Goal: Information Seeking & Learning: Check status

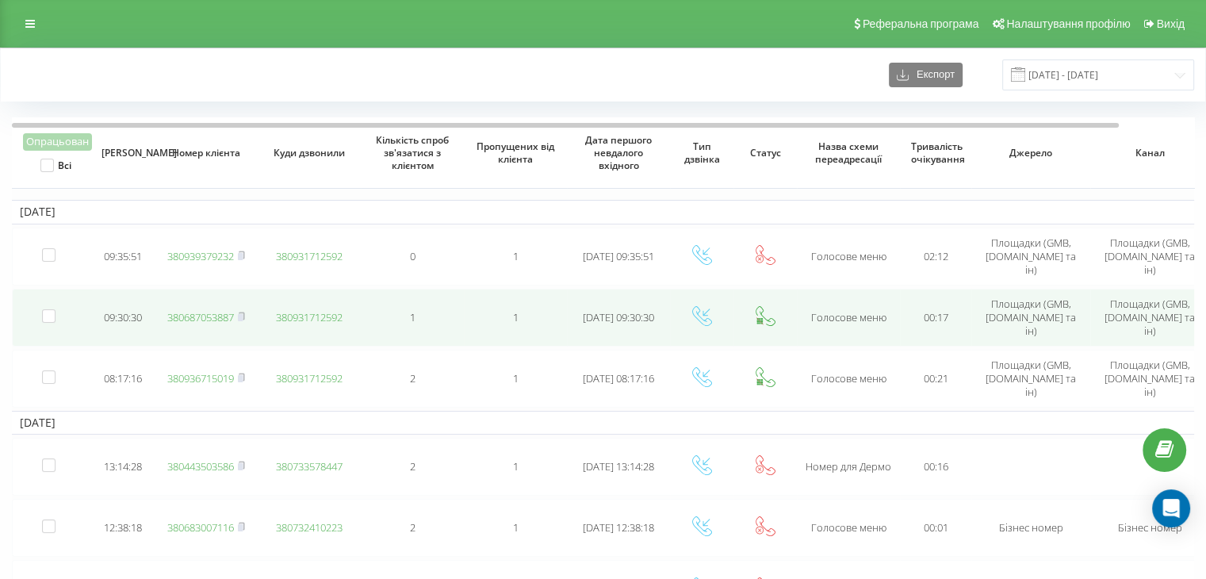
click at [224, 315] on link "380687053887" at bounding box center [200, 317] width 67 height 14
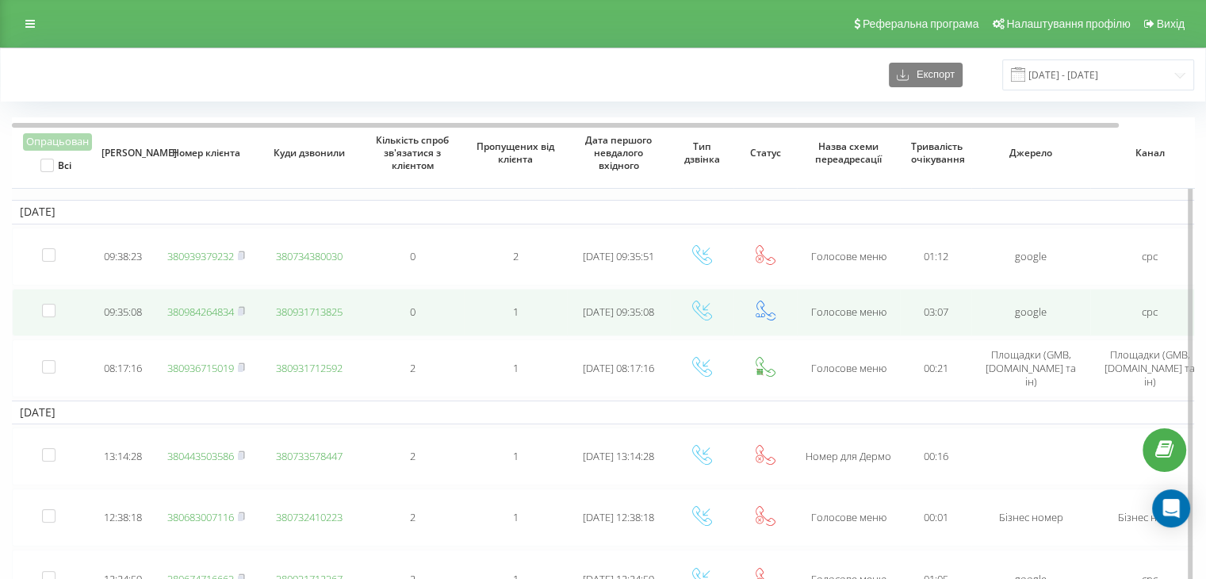
click at [196, 308] on link "380984264834" at bounding box center [200, 311] width 67 height 14
click at [229, 308] on link "380984264834" at bounding box center [200, 311] width 67 height 14
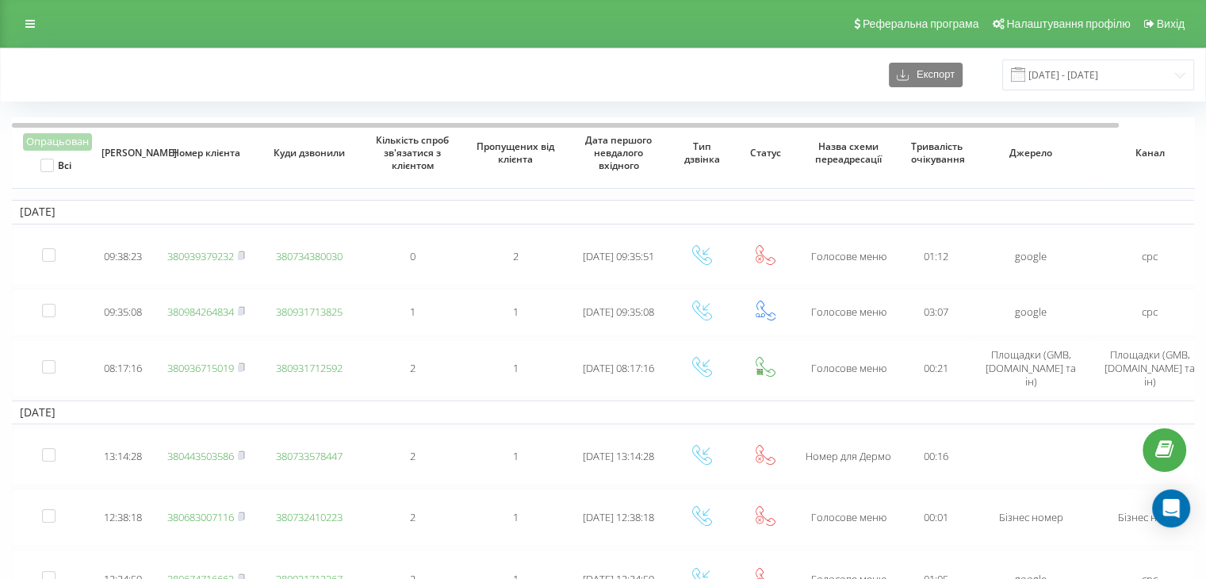
click at [532, 55] on div "Експорт 18.08.2025 - 19.08.2025" at bounding box center [603, 74] width 1204 height 53
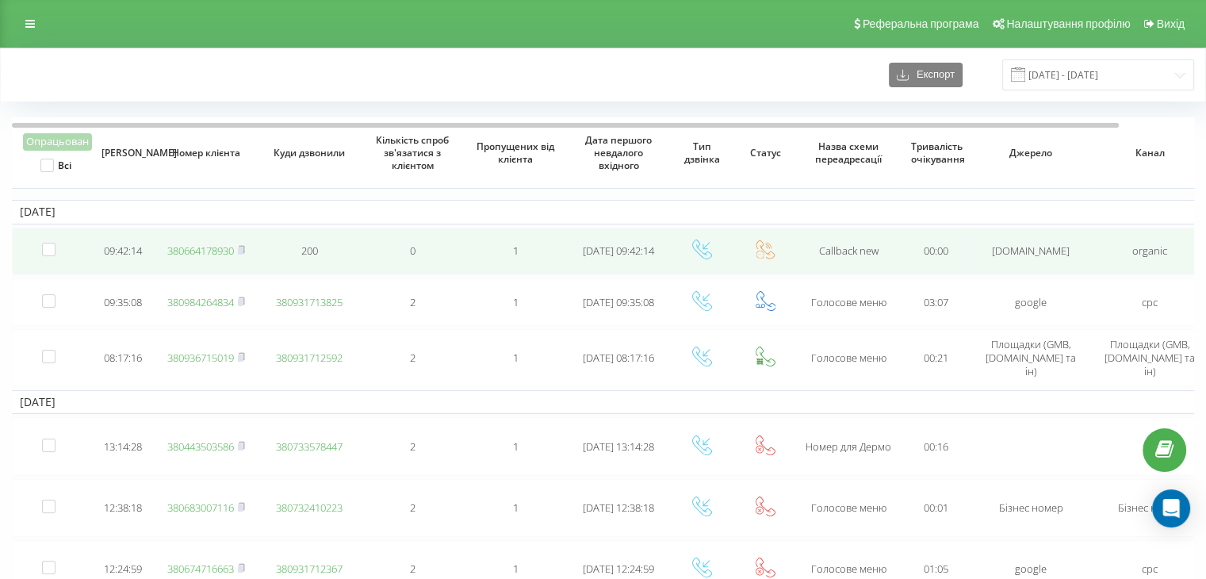
click at [222, 251] on link "380664178930" at bounding box center [200, 250] width 67 height 14
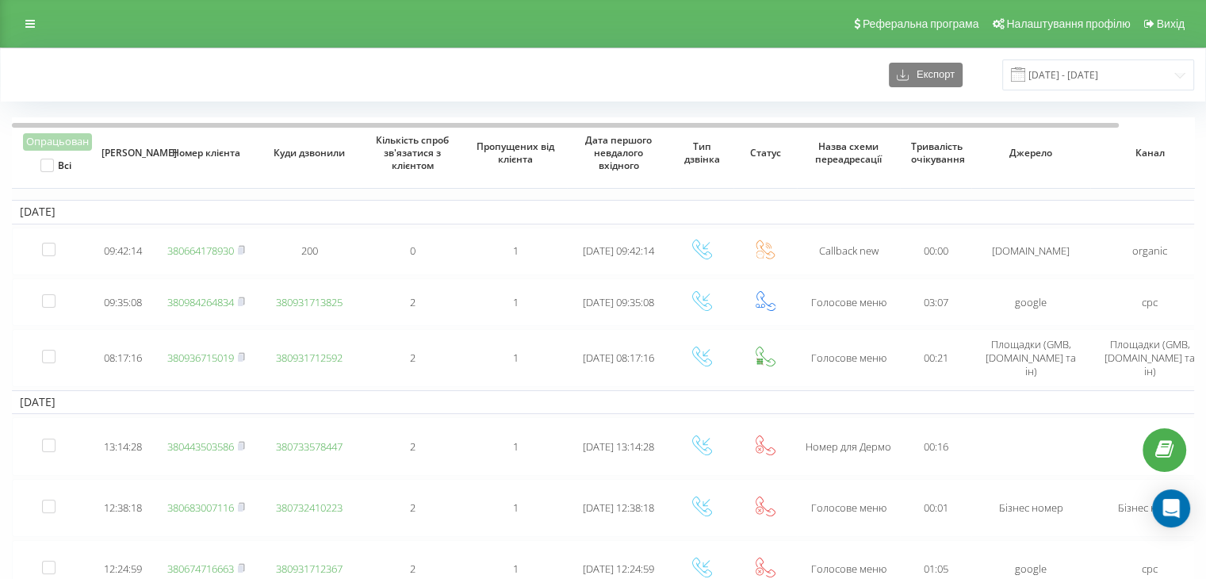
click at [325, 45] on div "Реферальна програма Налаштування профілю Вихід" at bounding box center [603, 24] width 1206 height 48
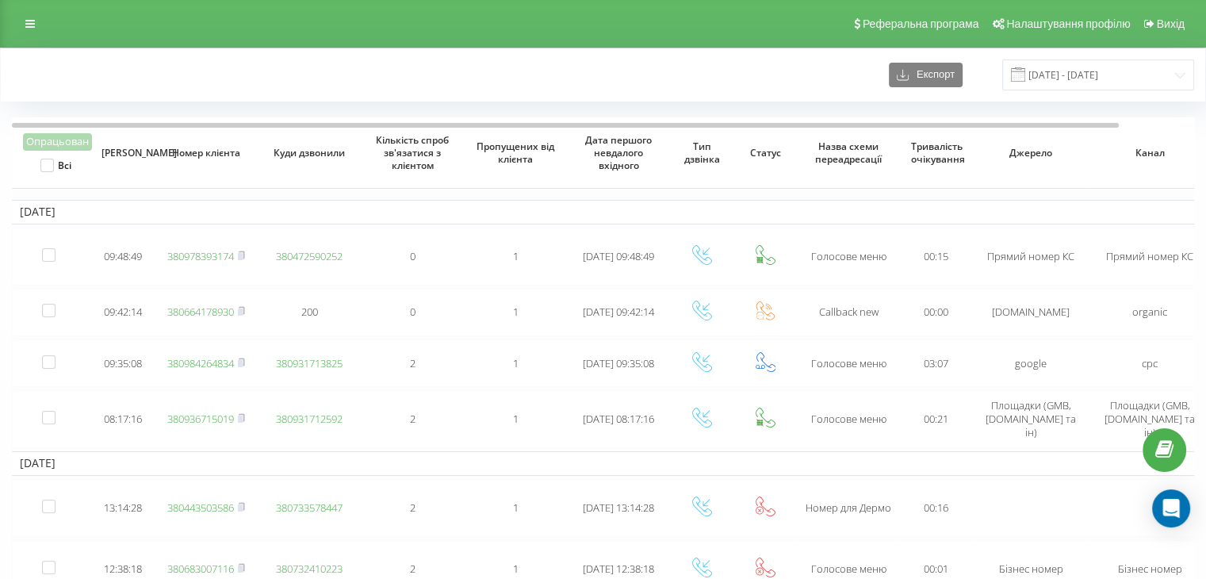
click at [731, 30] on div "Реферальна програма Налаштування профілю Вихід" at bounding box center [603, 24] width 1206 height 48
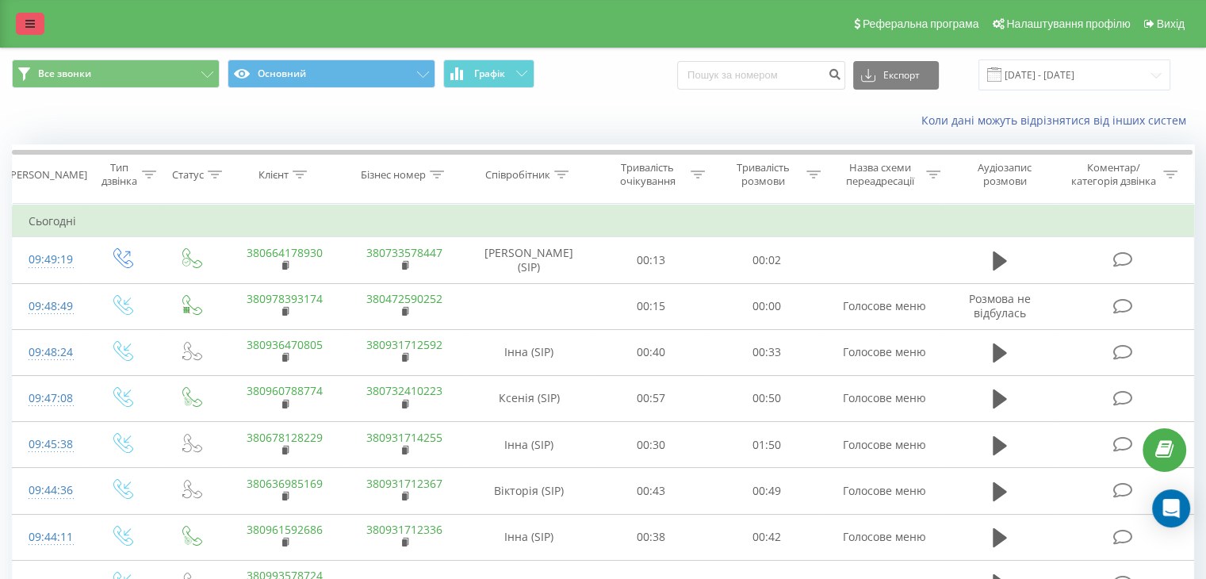
click at [26, 31] on link at bounding box center [30, 24] width 29 height 22
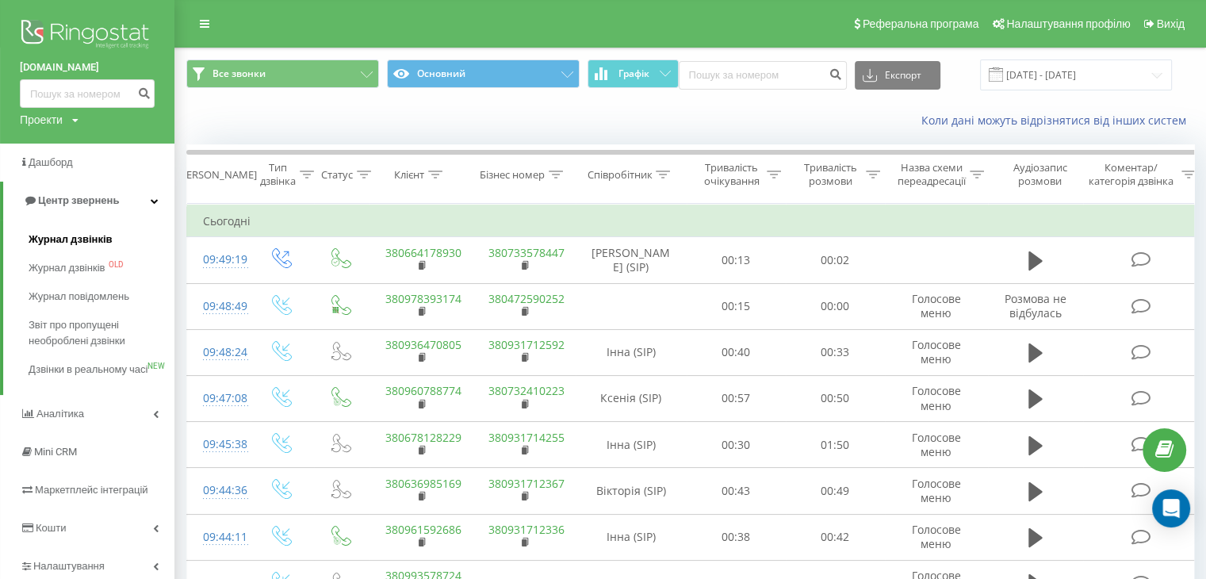
click at [56, 235] on span "Журнал дзвінків" at bounding box center [71, 240] width 84 height 16
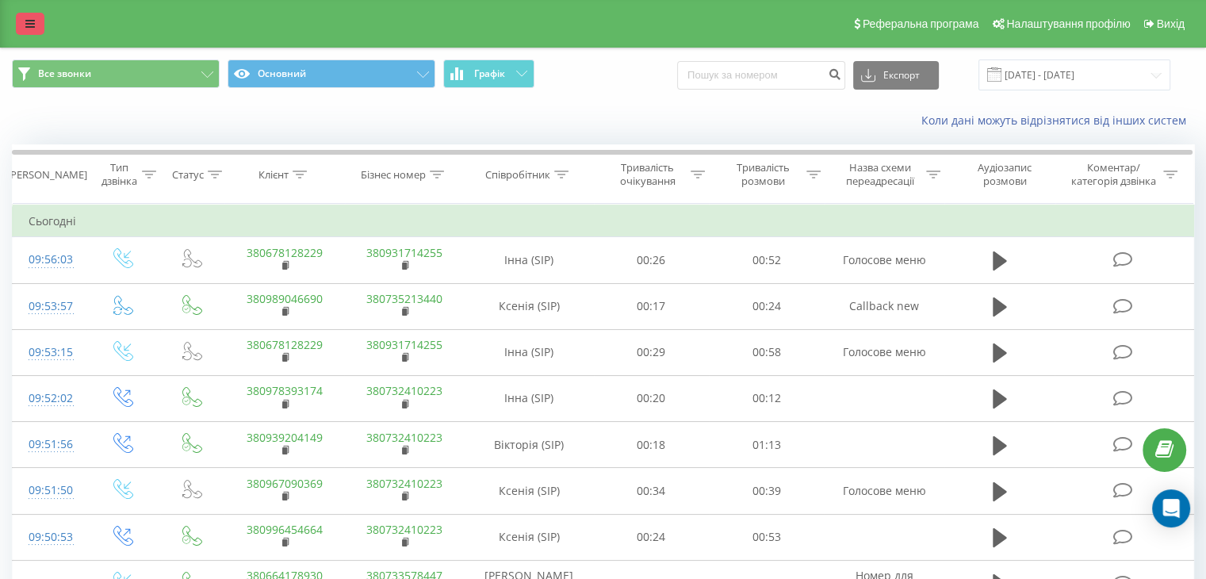
click at [21, 26] on link at bounding box center [30, 24] width 29 height 22
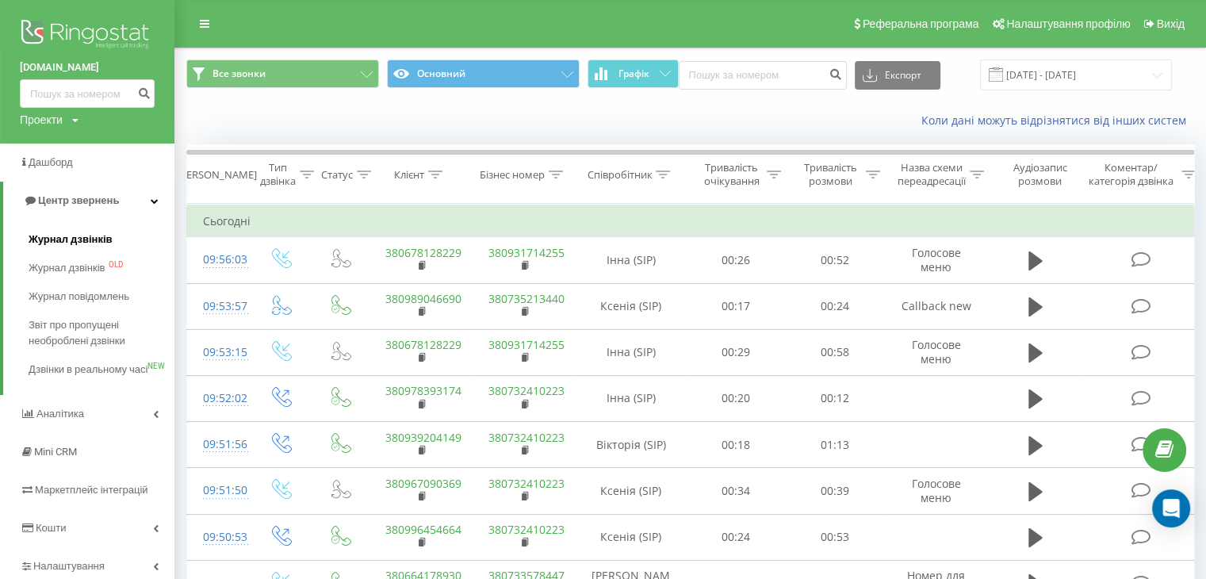
click at [105, 232] on span "Журнал дзвінків" at bounding box center [71, 240] width 84 height 16
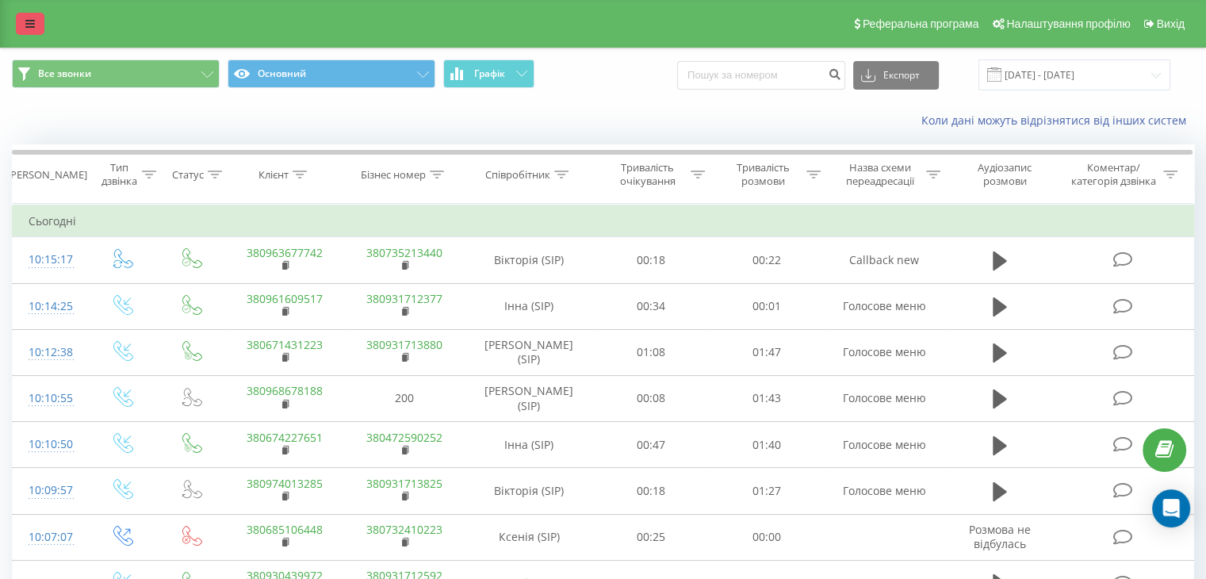
click at [30, 17] on link at bounding box center [30, 24] width 29 height 22
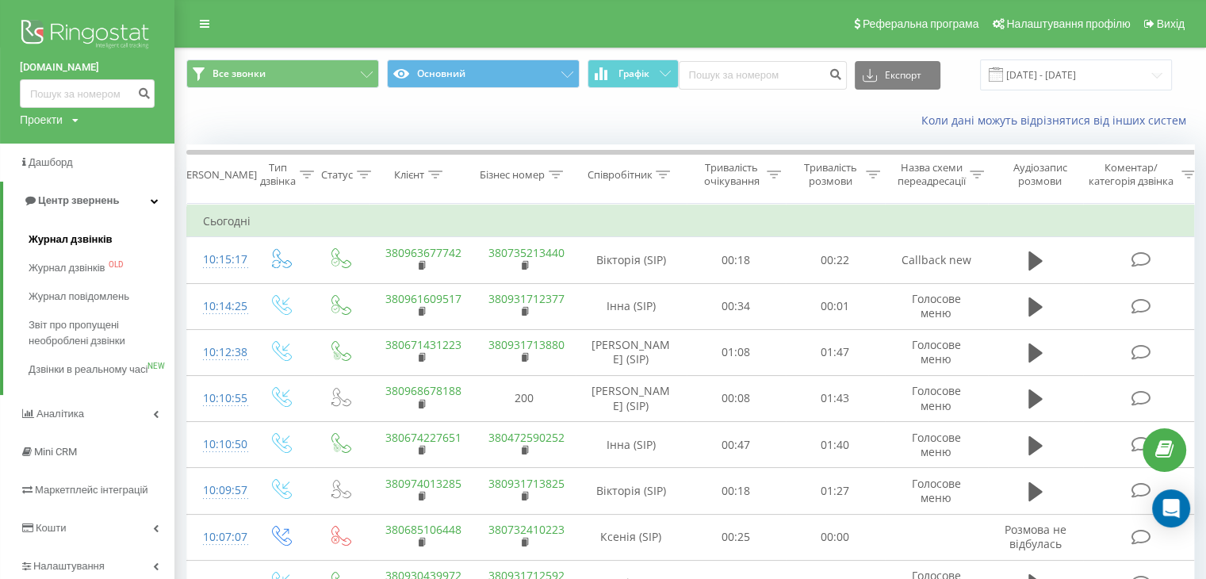
click at [44, 234] on span "Журнал дзвінків" at bounding box center [71, 240] width 84 height 16
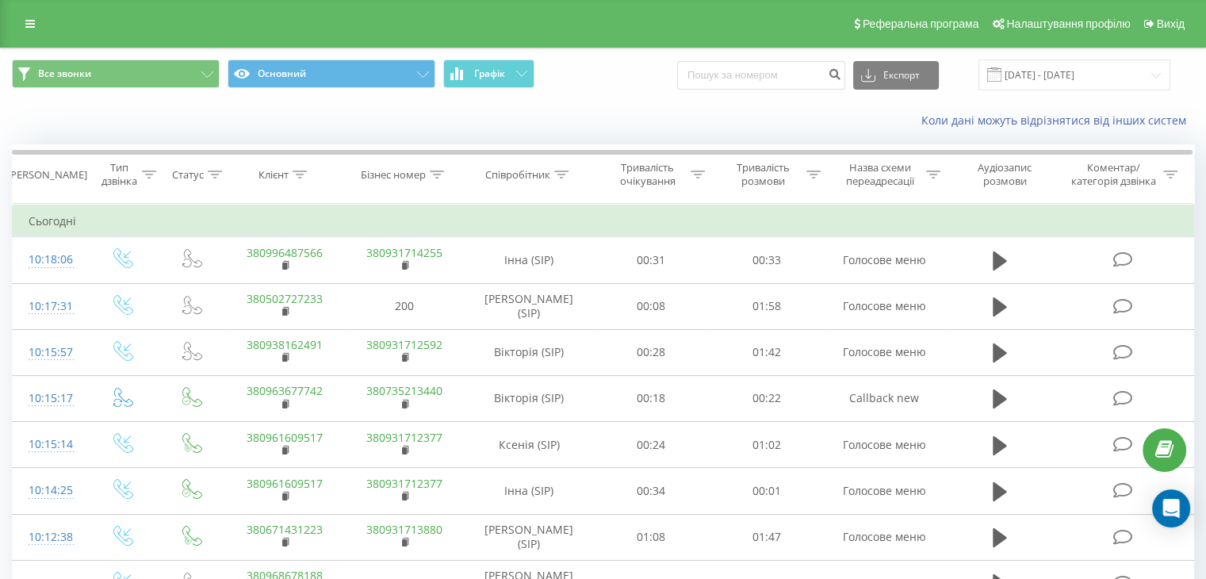
drag, startPoint x: 40, startPoint y: 14, endPoint x: 38, endPoint y: 57, distance: 42.8
click at [40, 14] on link at bounding box center [30, 24] width 29 height 22
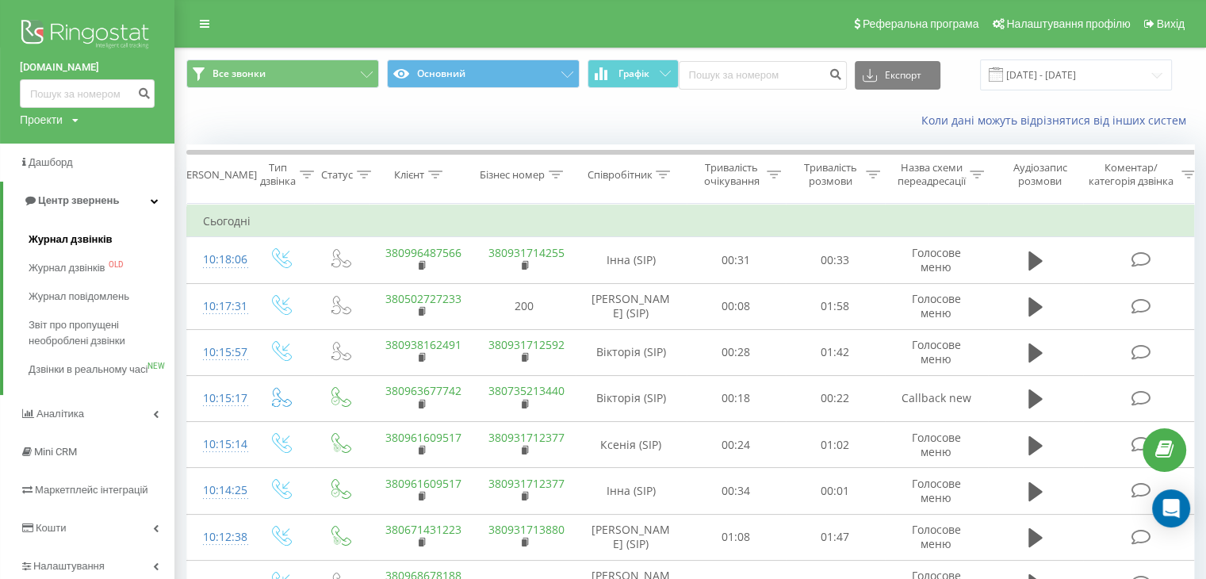
click at [82, 247] on span "Журнал дзвінків" at bounding box center [71, 240] width 84 height 16
click at [211, 31] on link at bounding box center [204, 24] width 29 height 22
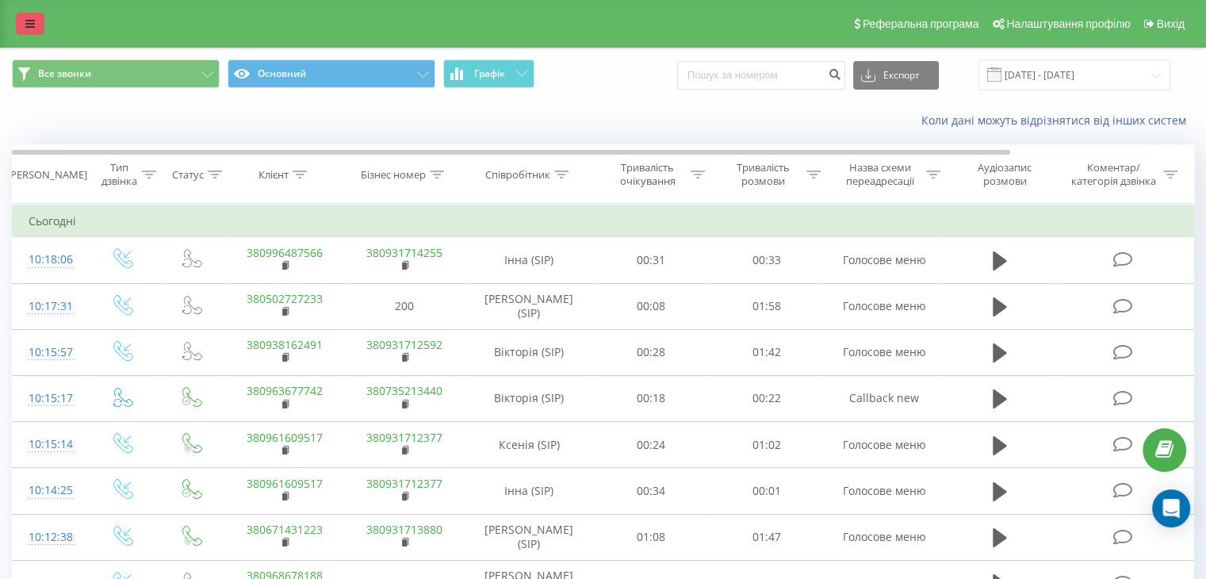
click at [37, 29] on link at bounding box center [30, 24] width 29 height 22
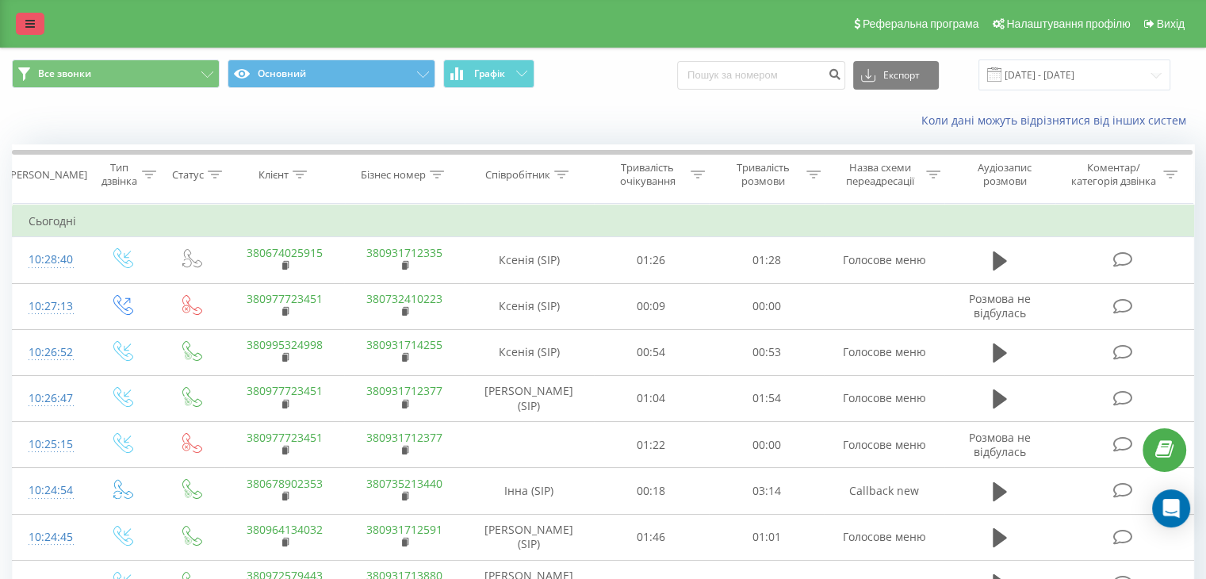
click at [36, 25] on link at bounding box center [30, 24] width 29 height 22
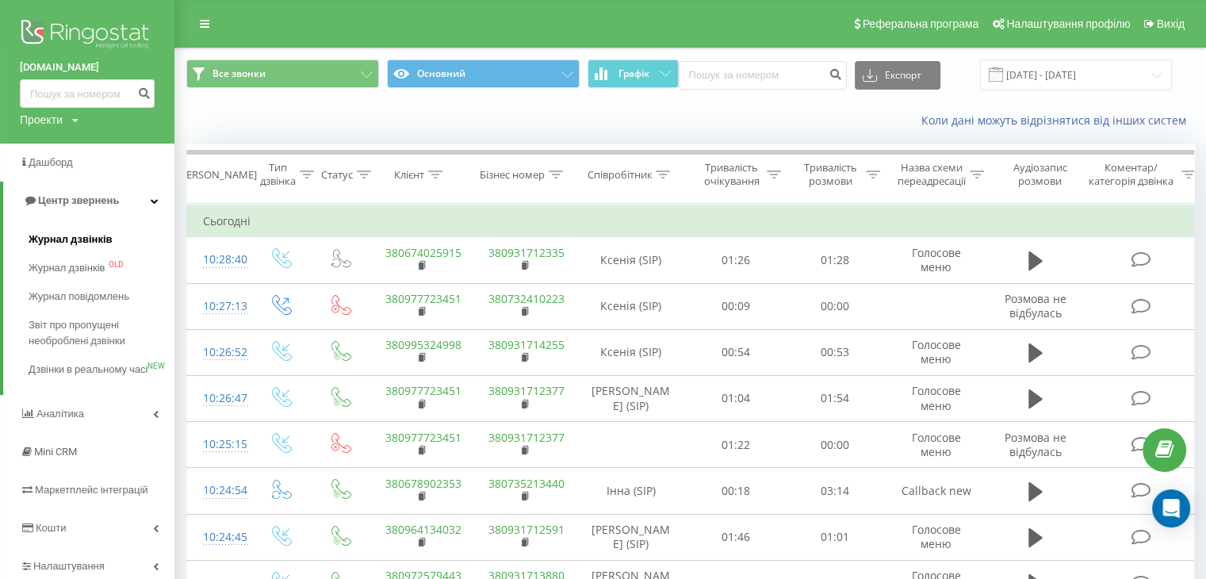
click at [95, 237] on span "Журнал дзвінків" at bounding box center [71, 240] width 84 height 16
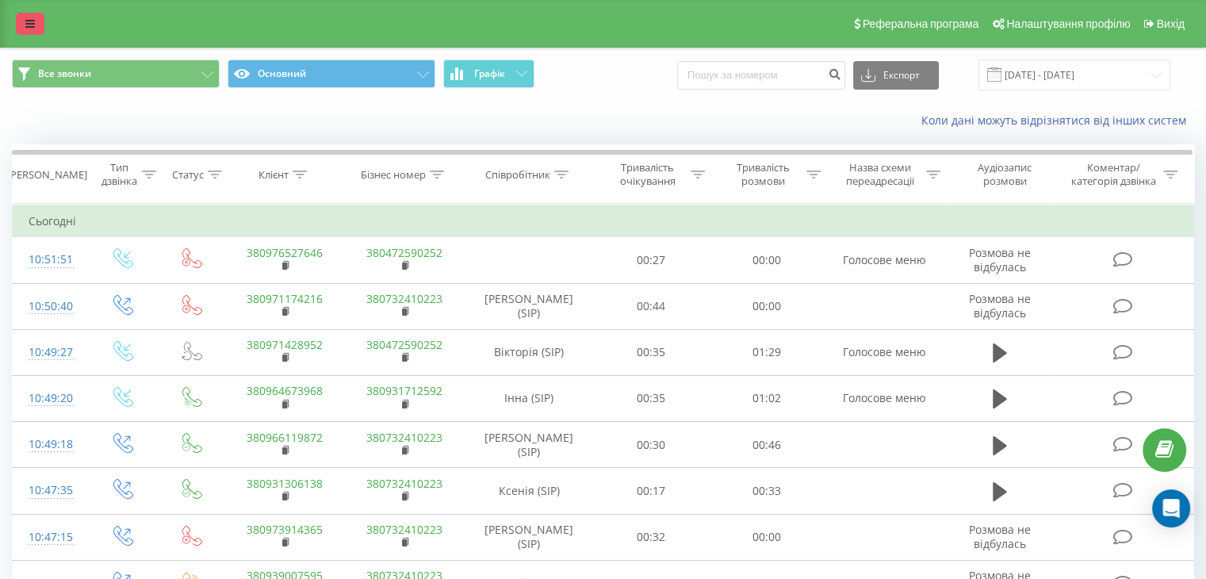
click at [30, 18] on icon at bounding box center [30, 23] width 10 height 11
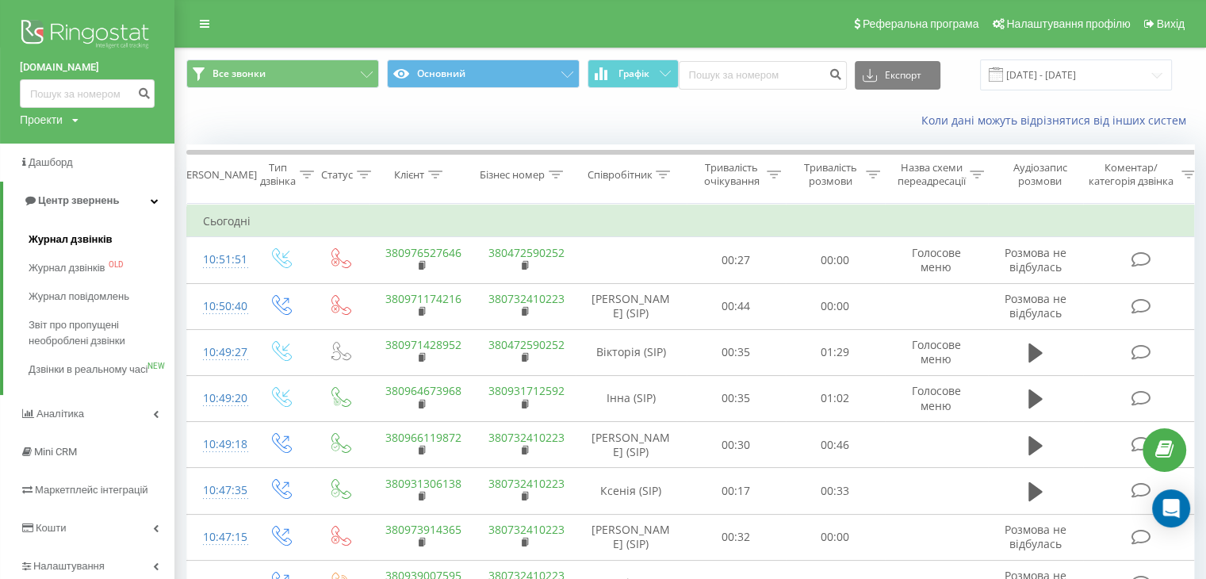
click at [98, 241] on span "Журнал дзвінків" at bounding box center [71, 240] width 84 height 16
